Goal: Contribute content: Contribute content

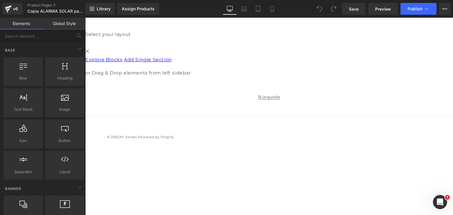
click at [273, 12] on link "Mobile" at bounding box center [272, 9] width 14 height 12
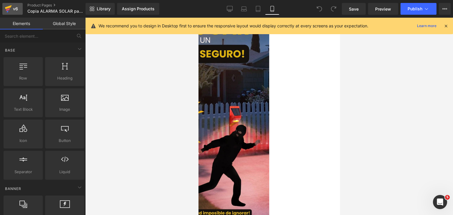
click at [13, 11] on div "v6" at bounding box center [15, 9] width 7 height 8
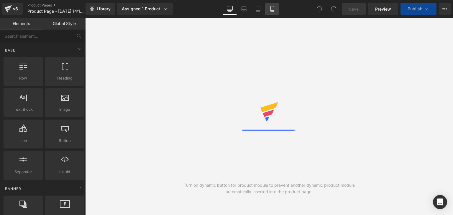
click at [274, 11] on icon at bounding box center [272, 9] width 3 height 6
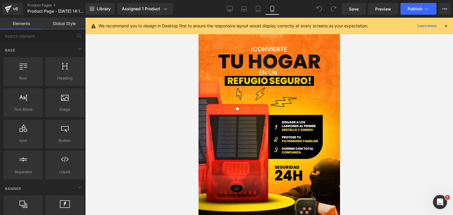
drag, startPoint x: 336, startPoint y: 61, endPoint x: 534, endPoint y: 42, distance: 199.3
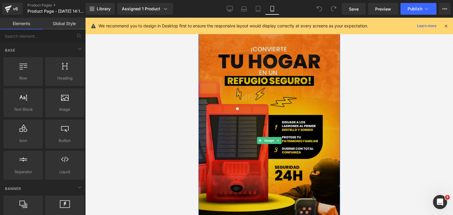
click at [260, 118] on img at bounding box center [269, 141] width 142 height 252
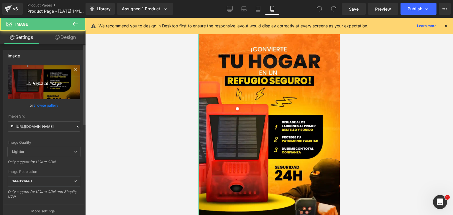
click at [41, 84] on icon "Replace Image" at bounding box center [43, 82] width 47 height 7
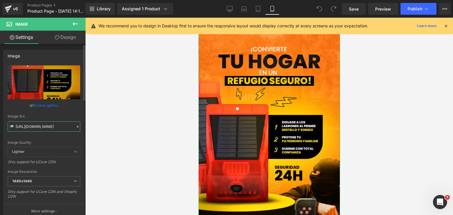
click at [61, 128] on input "[URL][DOMAIN_NAME]" at bounding box center [44, 127] width 73 height 10
paste input "xK9tRXnc/CONVIERTE-TU-HOGAR-EN-UN-[PERSON_NAME]-SEGURO-1"
type input "[URL][DOMAIN_NAME][PERSON_NAME]"
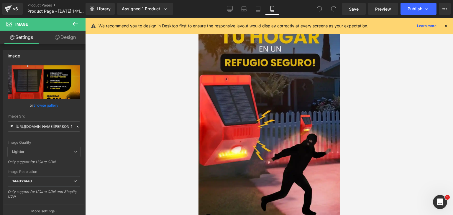
click at [101, 127] on div at bounding box center [269, 117] width 368 height 198
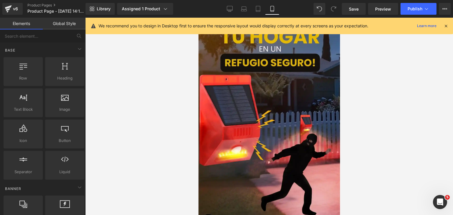
click at [447, 24] on icon at bounding box center [446, 25] width 5 height 5
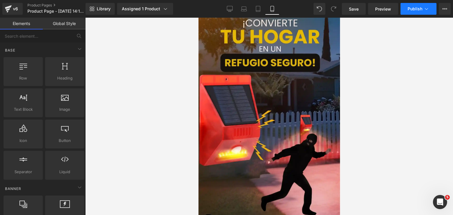
click at [411, 10] on span "Publish" at bounding box center [415, 8] width 15 height 5
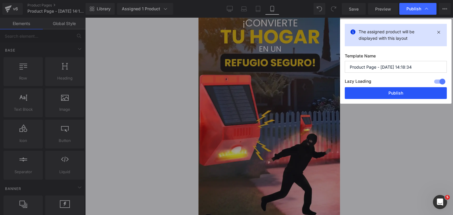
click at [396, 89] on button "Publish" at bounding box center [396, 93] width 102 height 12
